Goal: Check status: Check status

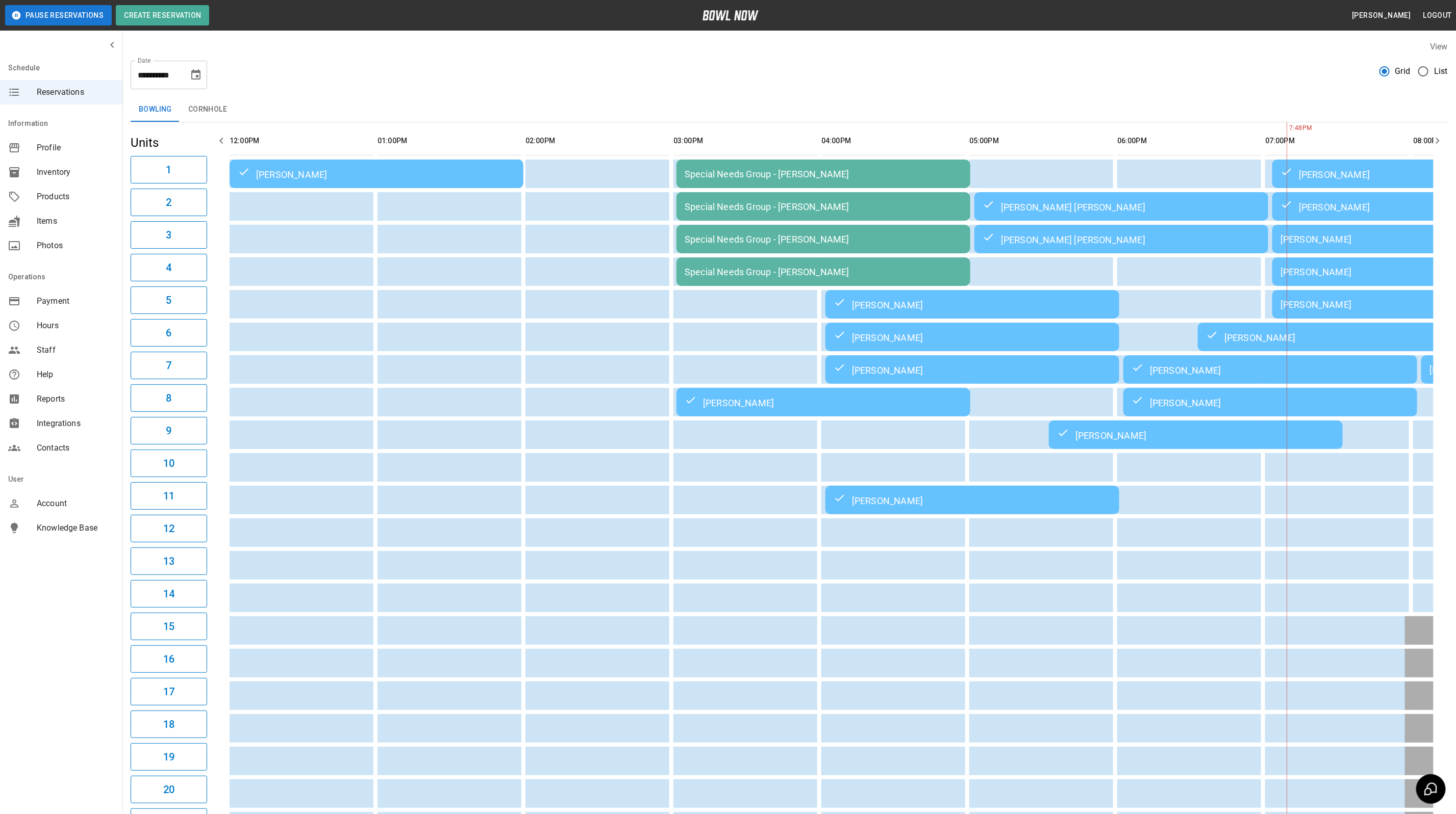
scroll to position [0, 557]
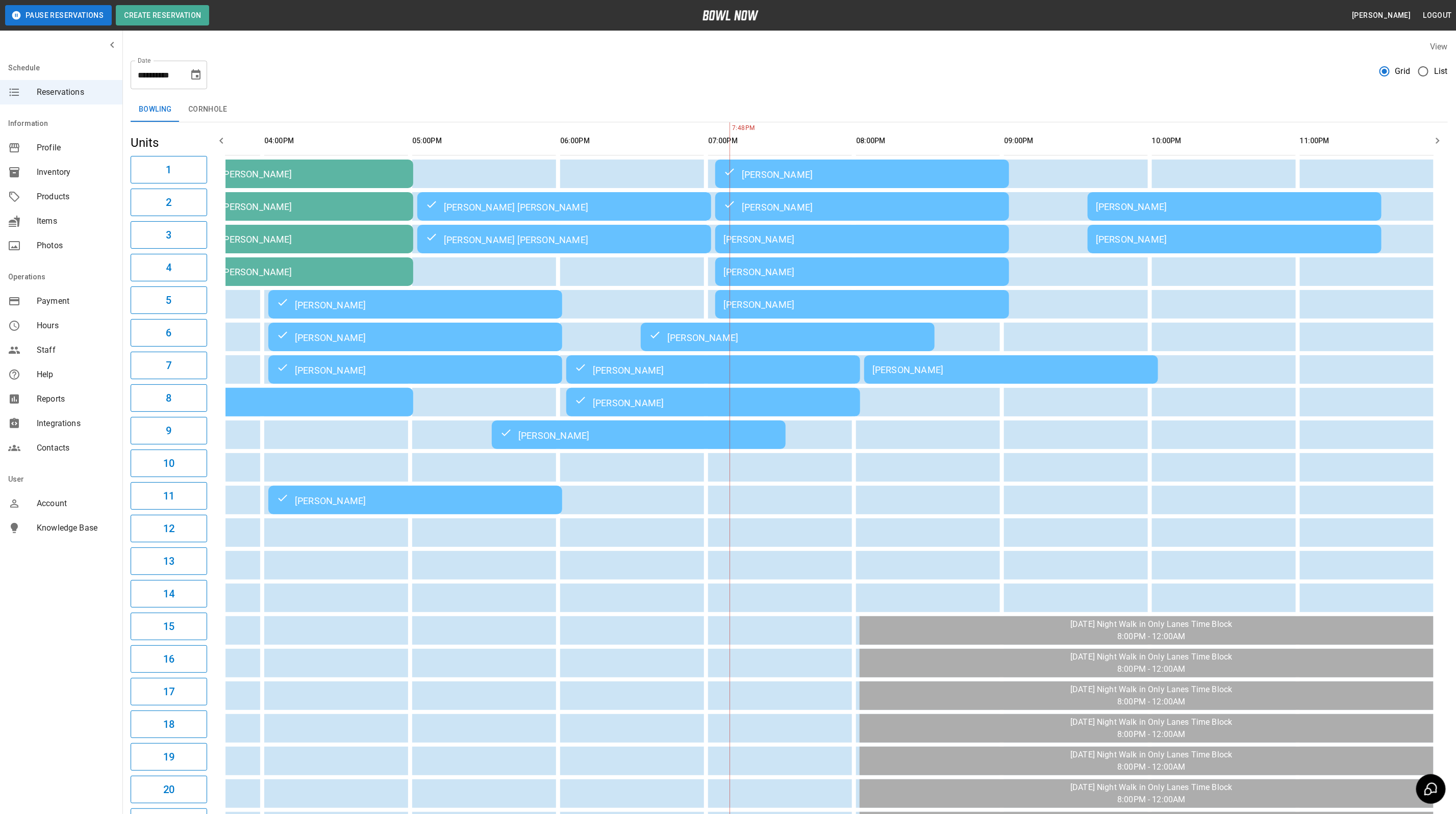
click at [926, 364] on div "[PERSON_NAME]" at bounding box center [1011, 369] width 277 height 11
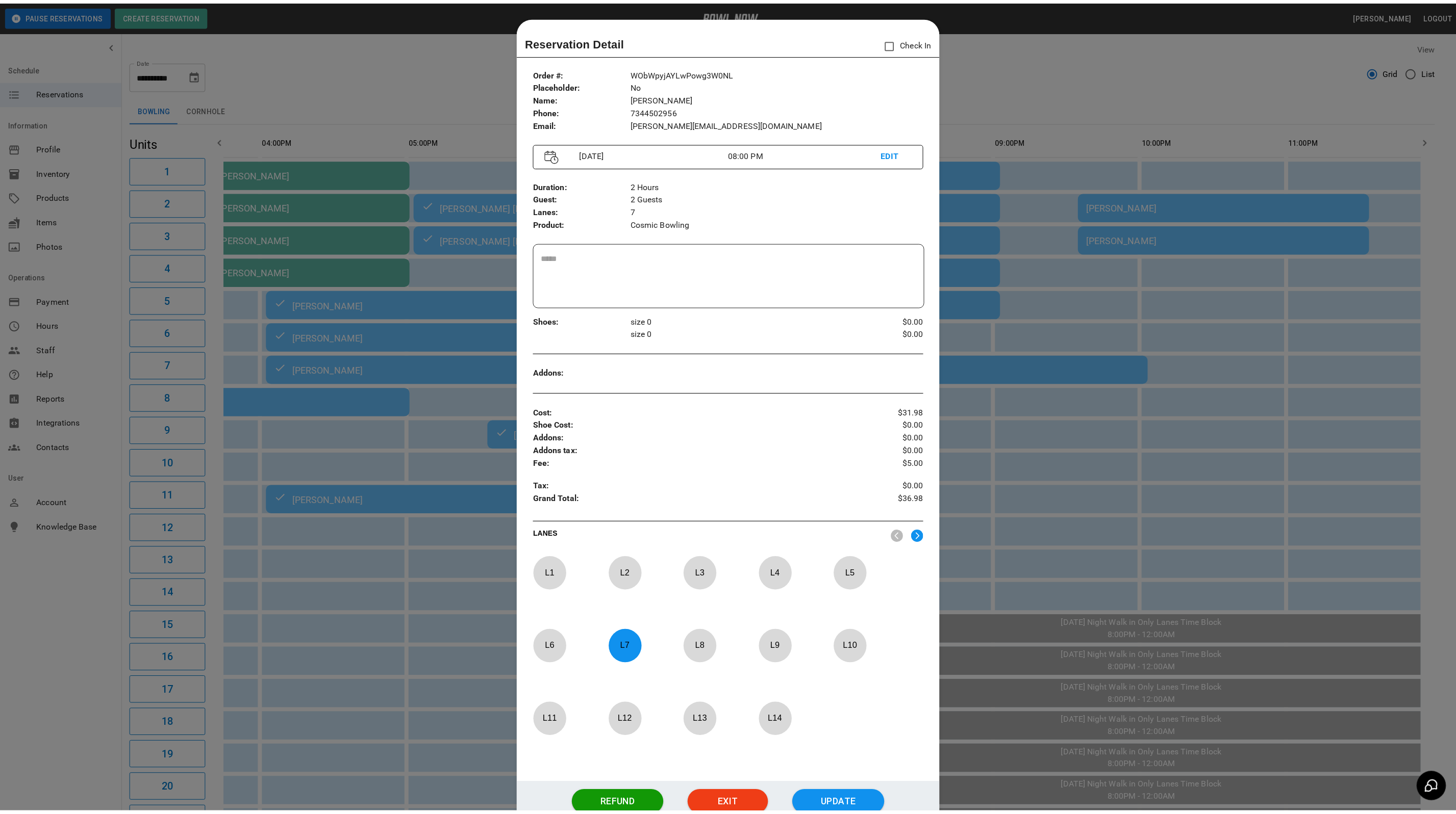
scroll to position [15, 0]
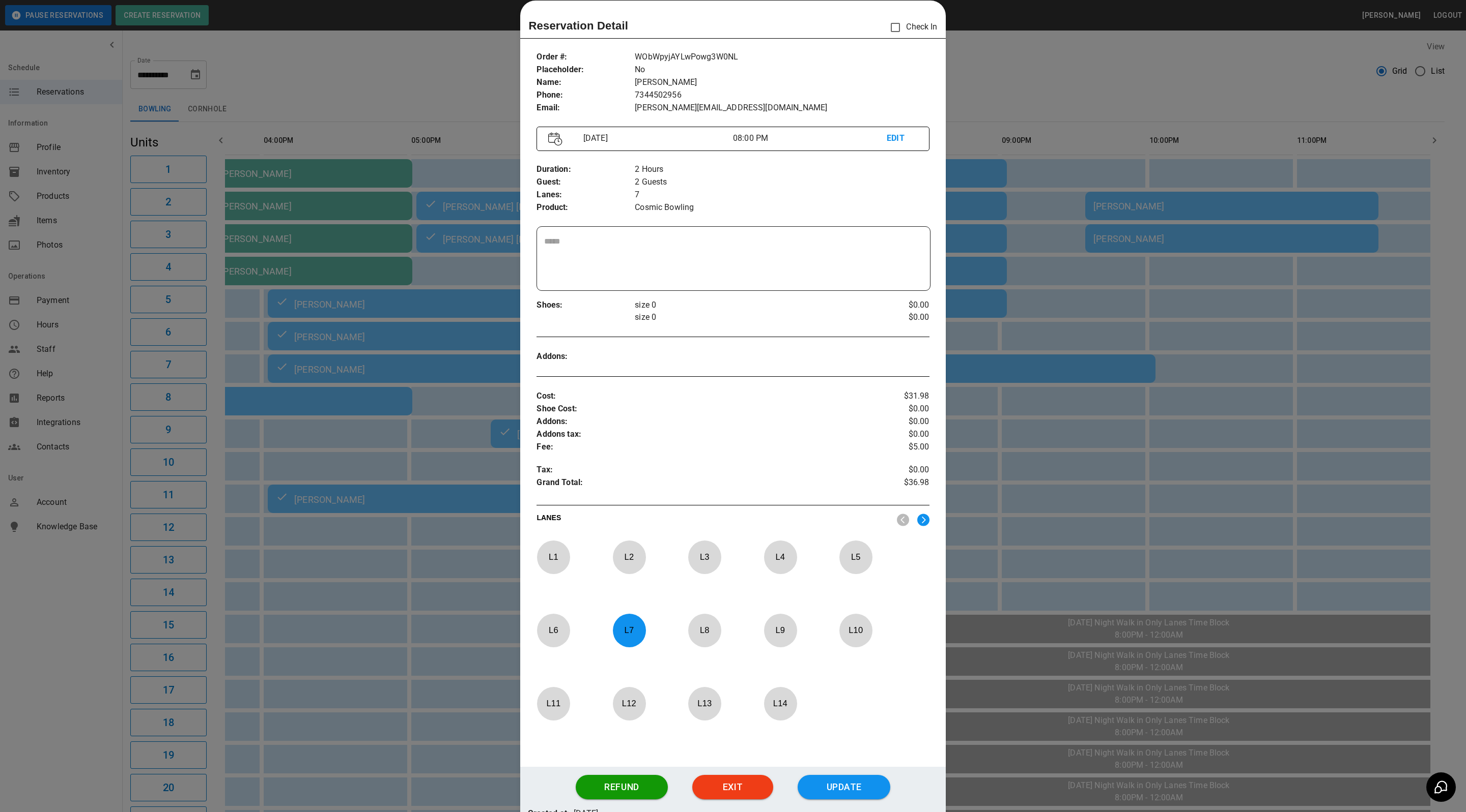
click at [977, 54] on div at bounding box center [733, 406] width 1466 height 812
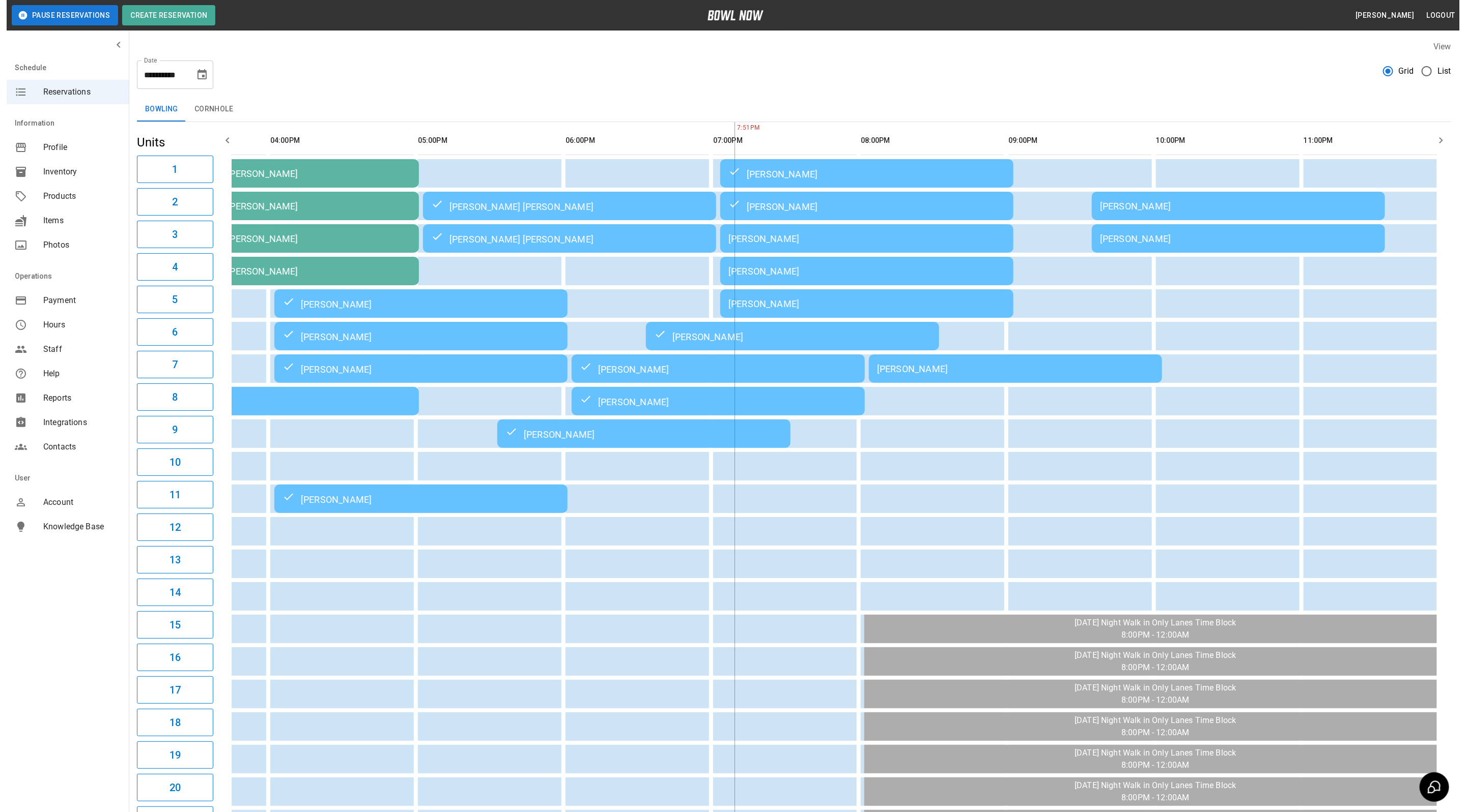
scroll to position [0, 531]
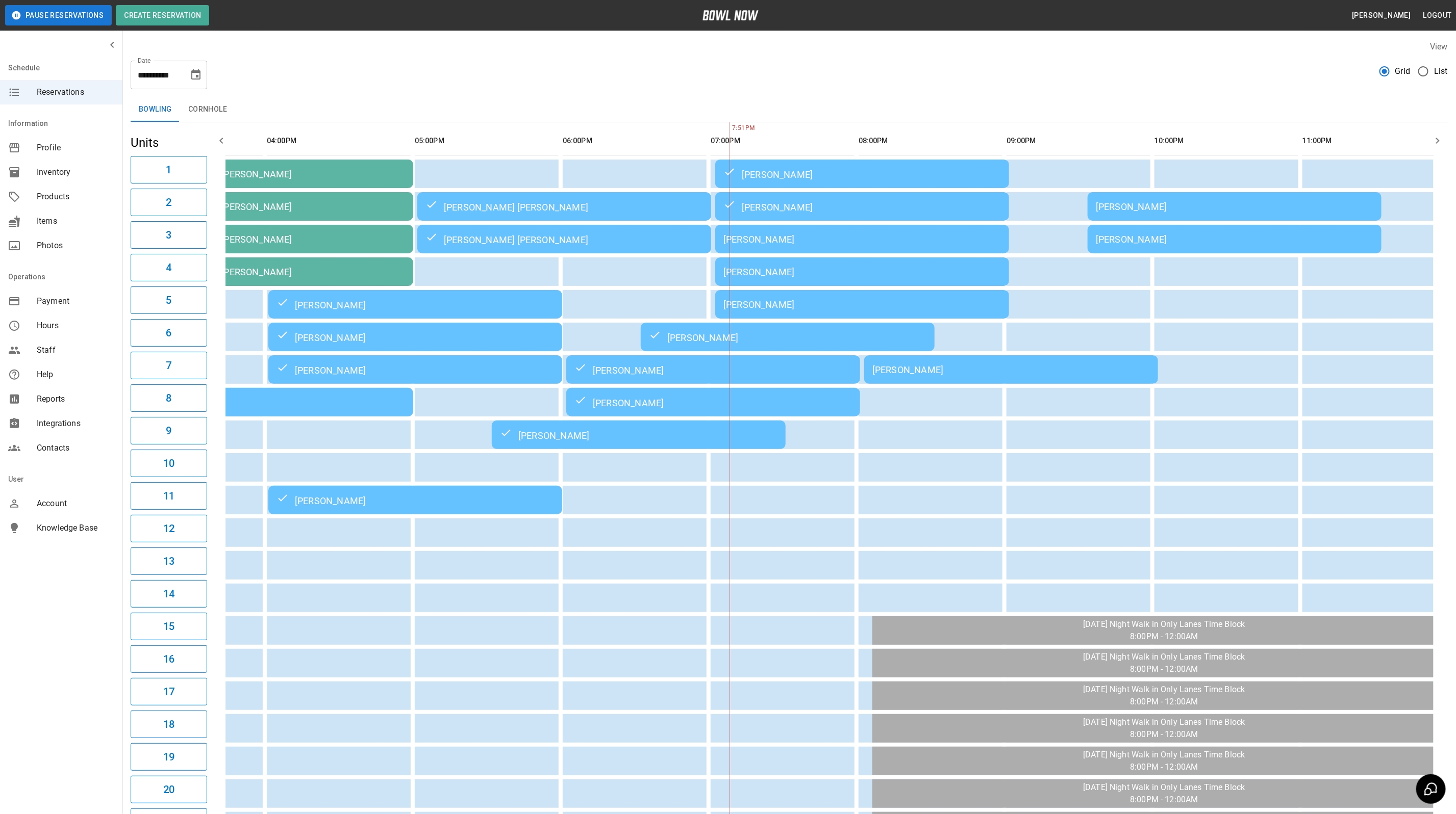
click at [946, 363] on td "[PERSON_NAME]" at bounding box center [1010, 369] width 294 height 29
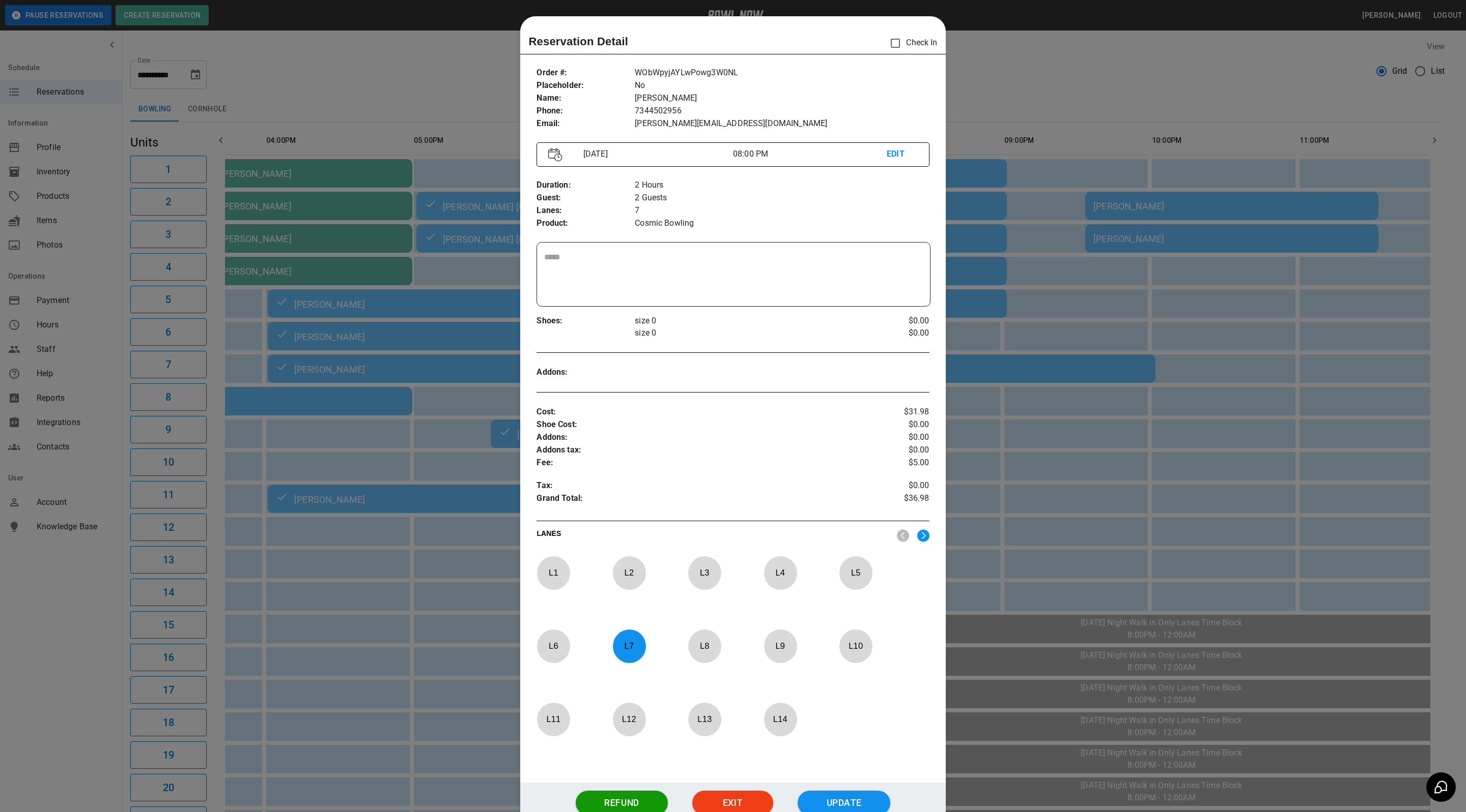
scroll to position [15, 0]
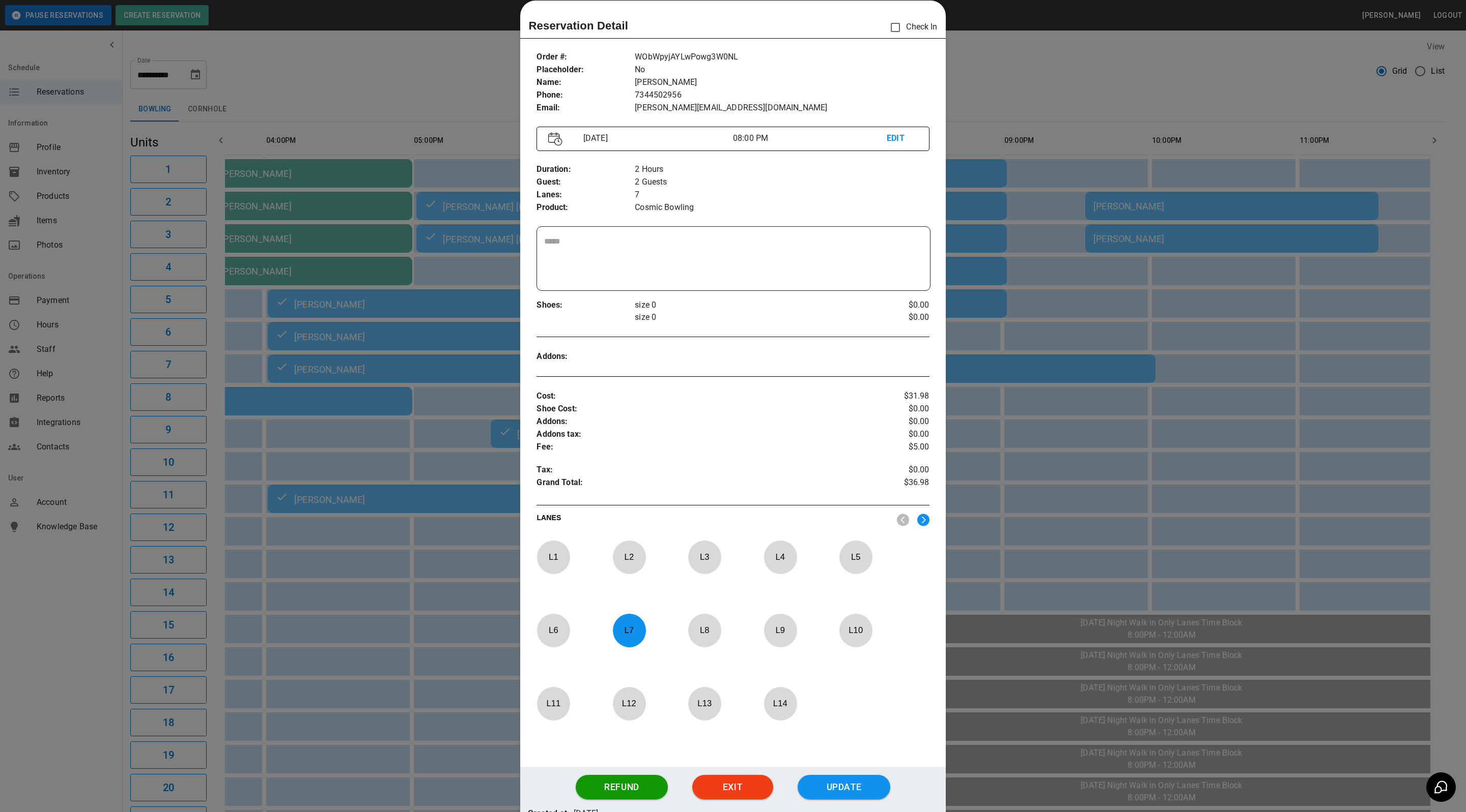
click at [1086, 93] on div at bounding box center [733, 406] width 1466 height 812
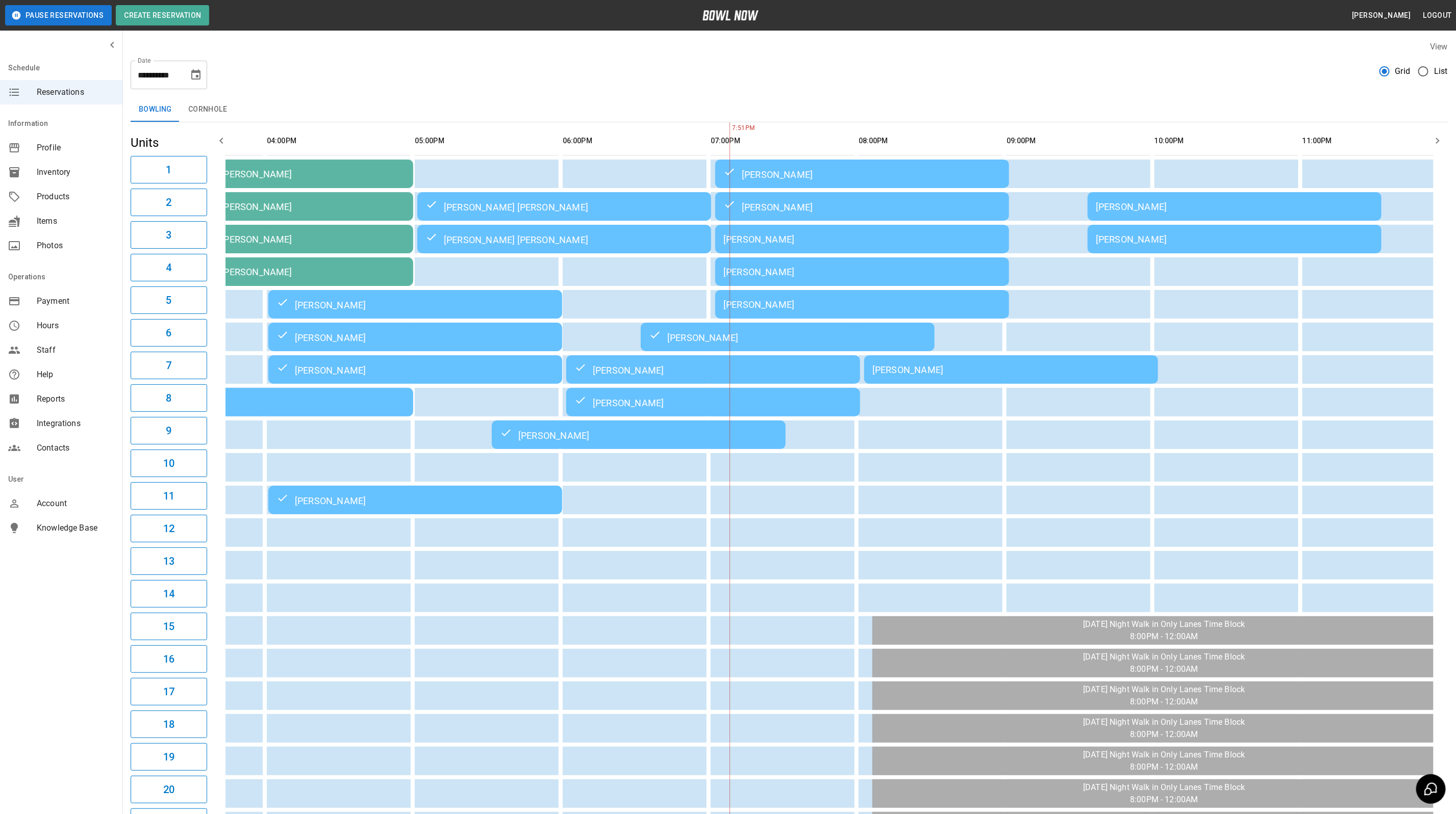
click at [941, 363] on td "[PERSON_NAME]" at bounding box center [1010, 369] width 294 height 29
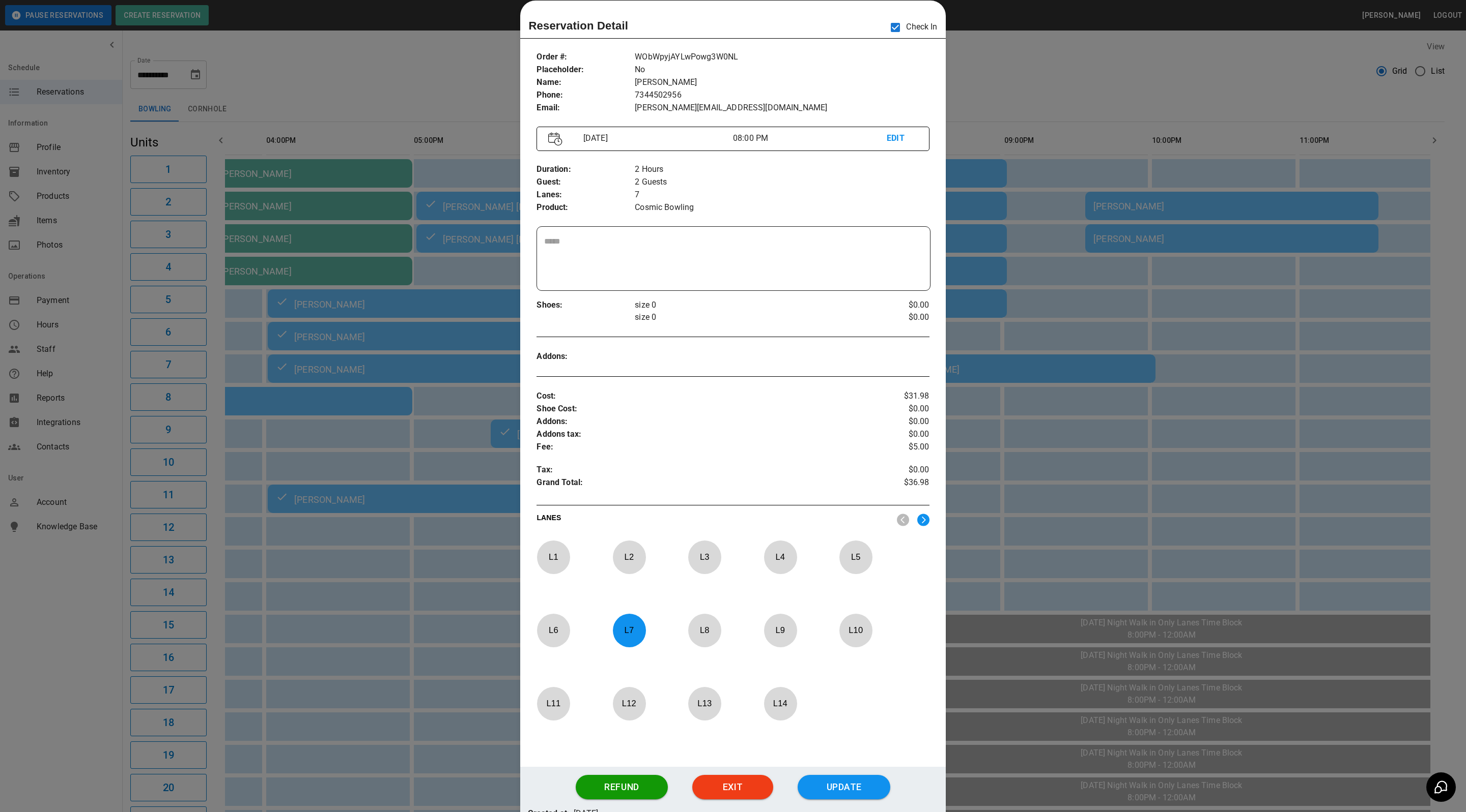
drag, startPoint x: 1030, startPoint y: 65, endPoint x: 991, endPoint y: 113, distance: 61.8
click at [1030, 65] on div at bounding box center [733, 406] width 1466 height 812
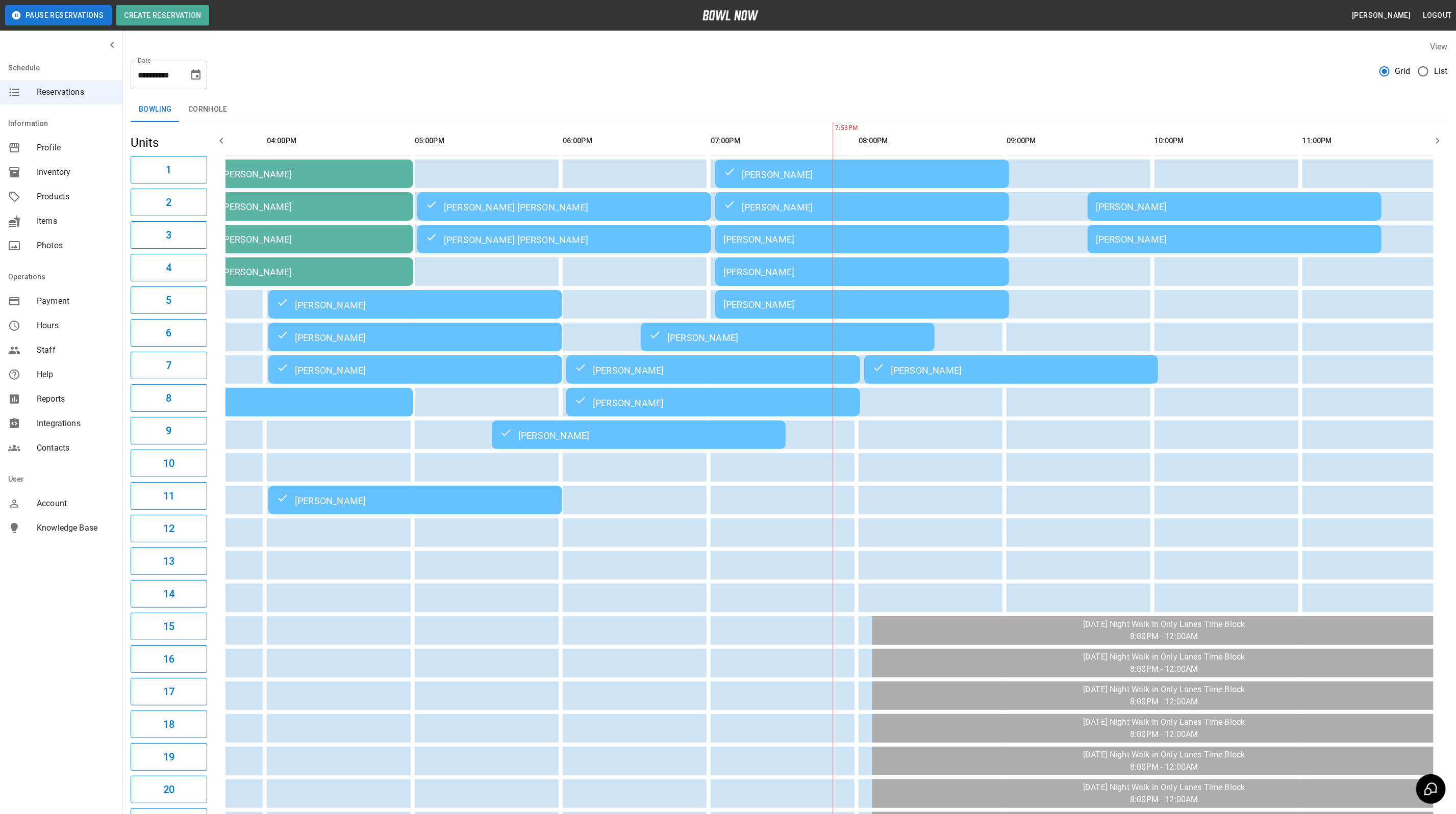
click at [897, 246] on td "[PERSON_NAME]" at bounding box center [862, 239] width 294 height 29
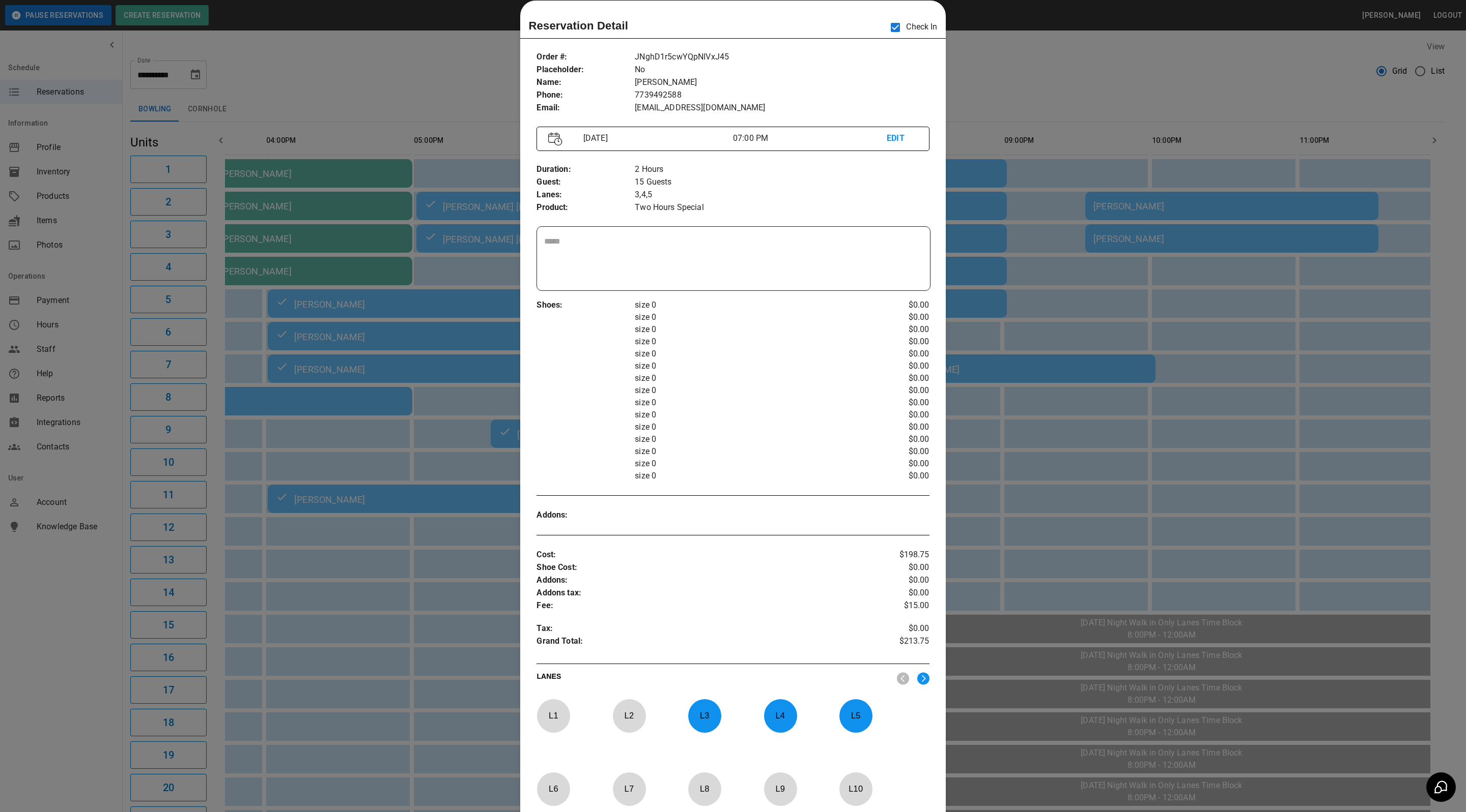
click at [1093, 70] on div at bounding box center [733, 406] width 1466 height 812
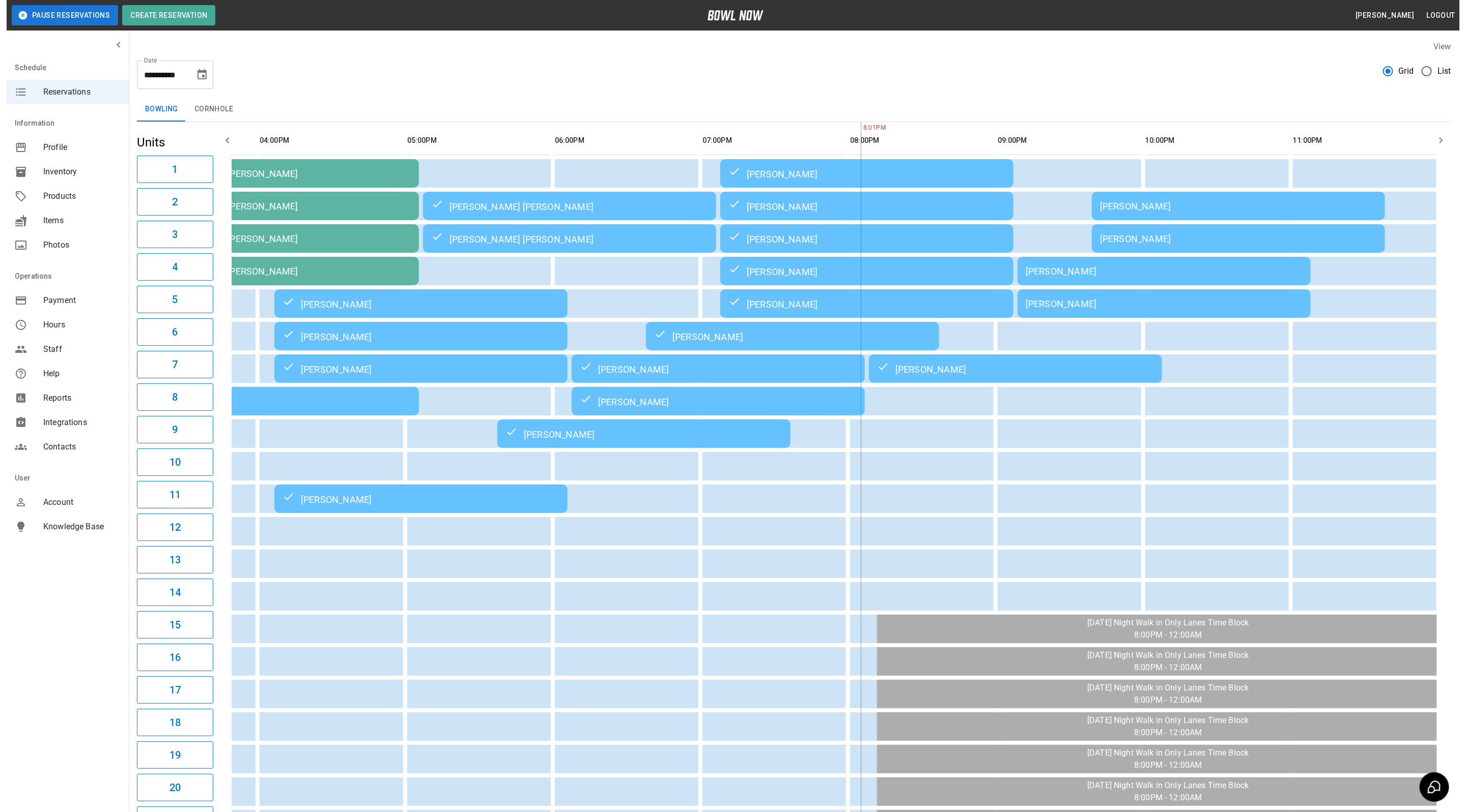
scroll to position [0, 544]
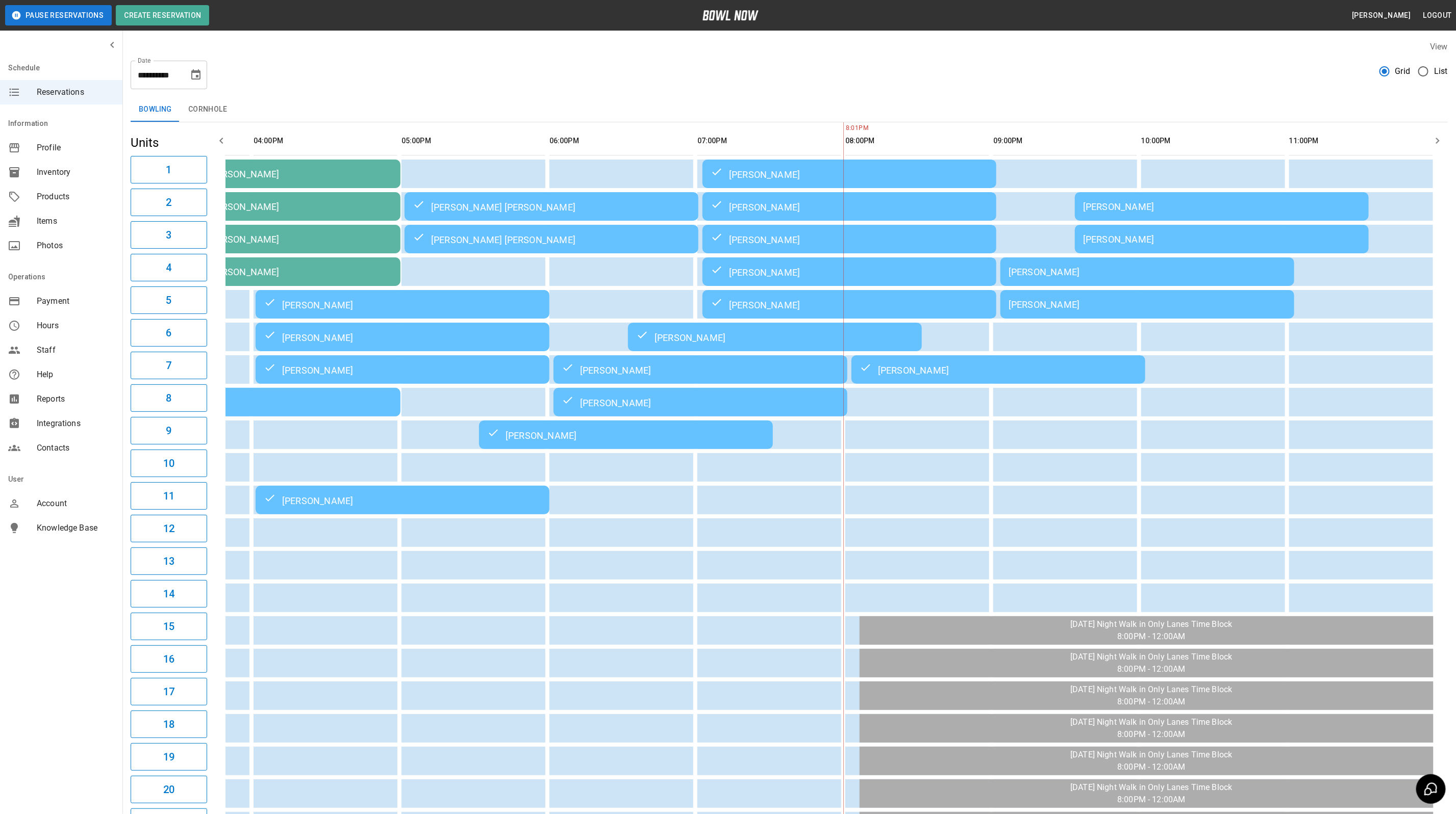
click at [1081, 270] on div "[PERSON_NAME]" at bounding box center [1147, 272] width 277 height 11
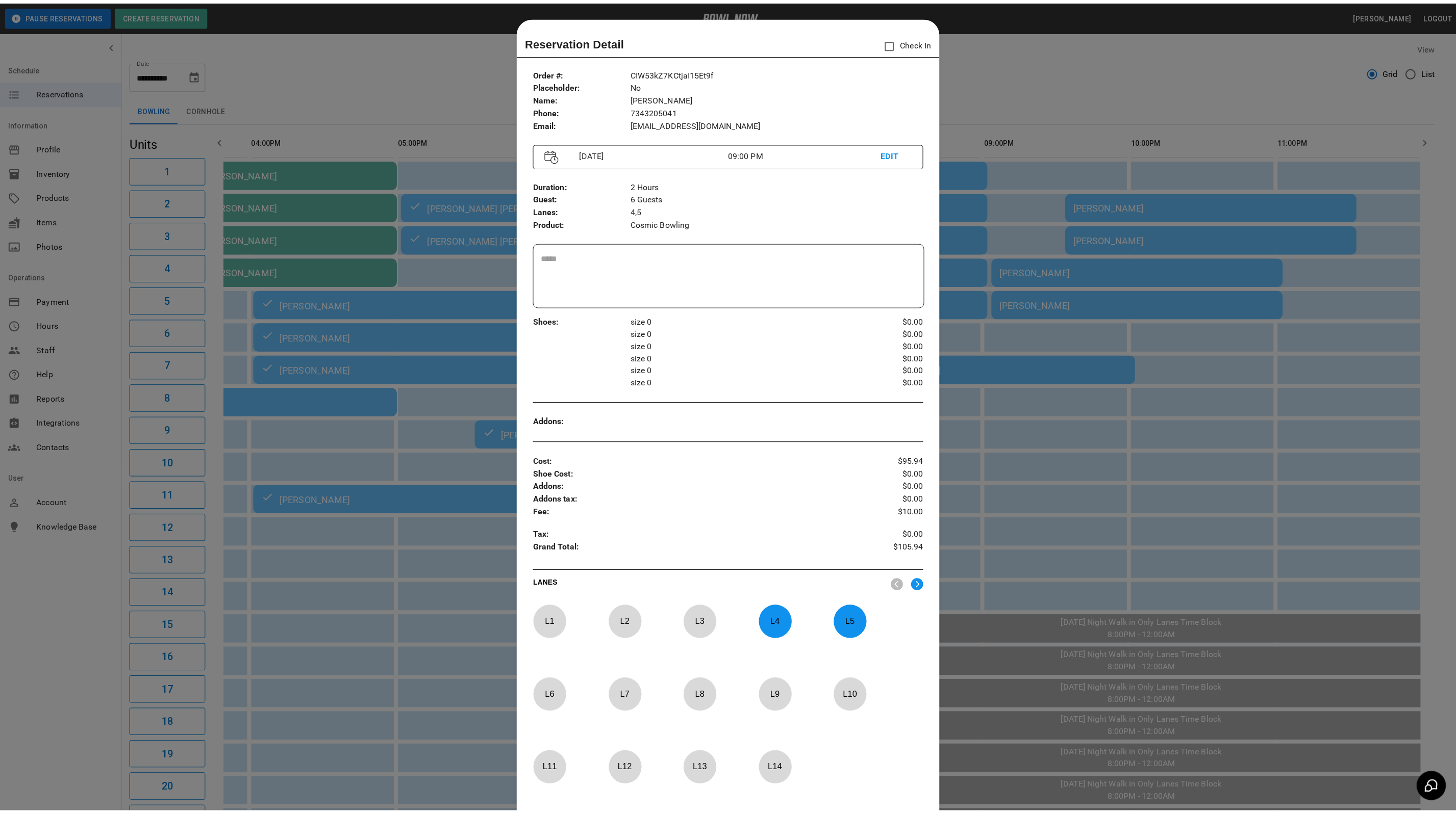
scroll to position [15, 0]
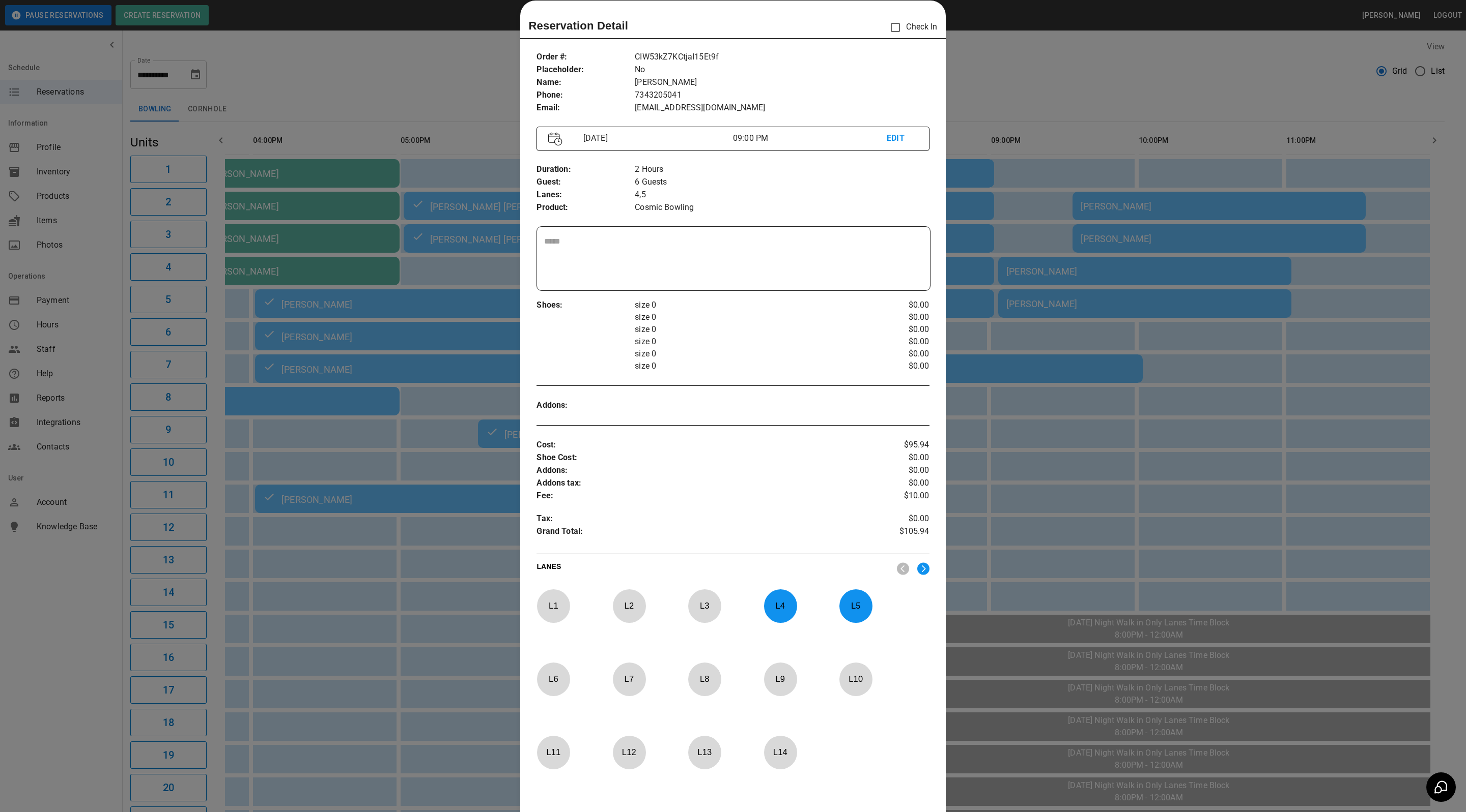
drag, startPoint x: 1071, startPoint y: 79, endPoint x: 1208, endPoint y: 41, distance: 142.2
click at [1071, 79] on div at bounding box center [733, 406] width 1466 height 812
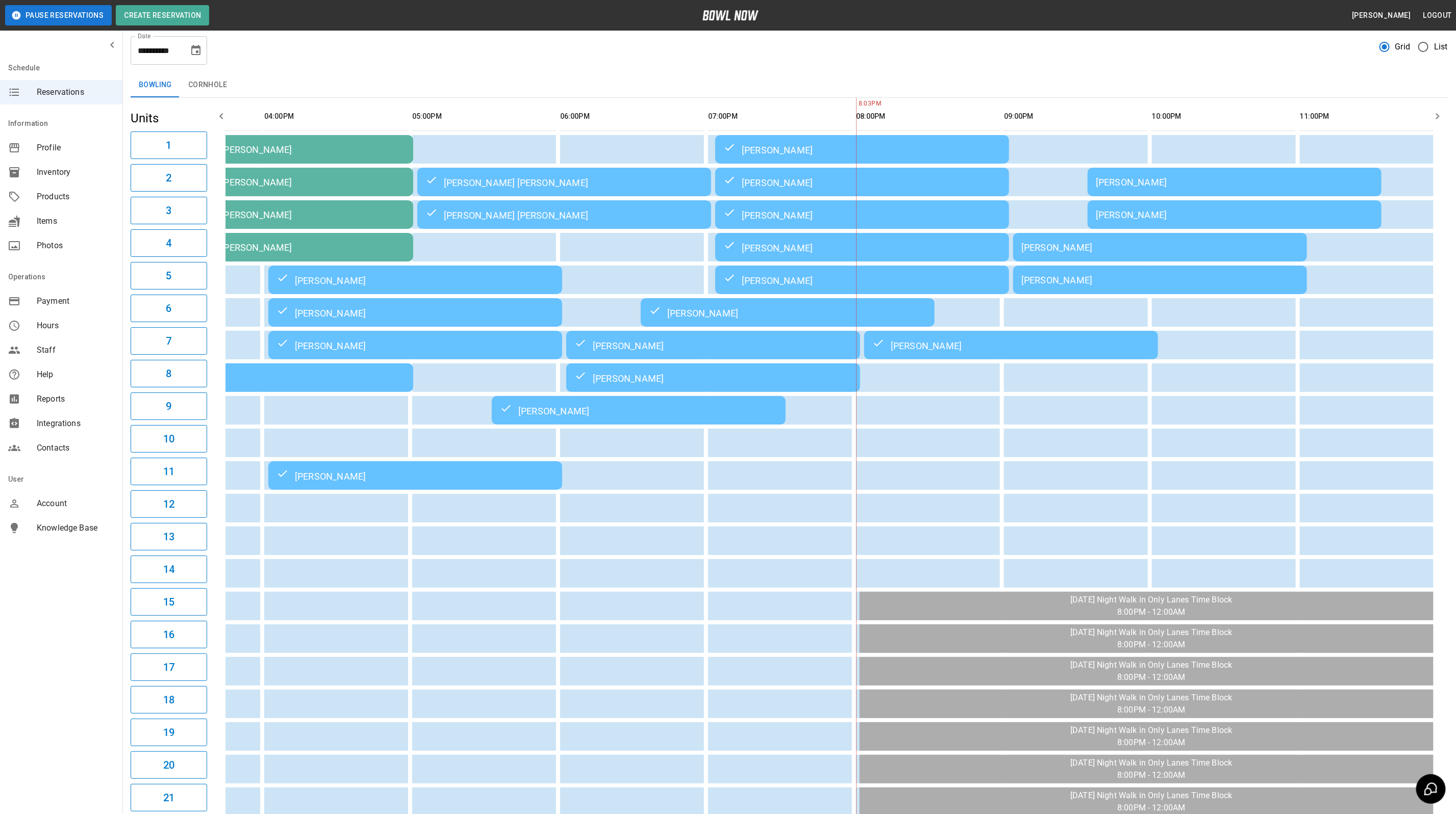
scroll to position [0, 0]
